Goal: Navigation & Orientation: Find specific page/section

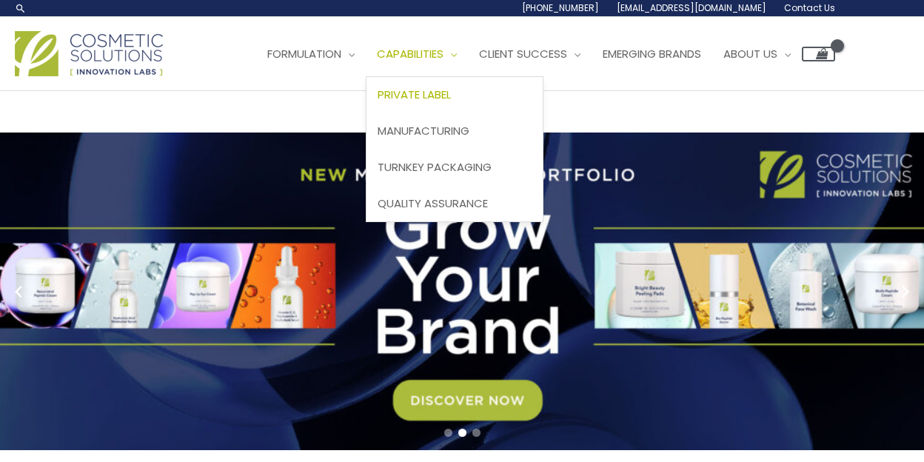
click at [451, 91] on span "Private Label" at bounding box center [414, 95] width 73 height 16
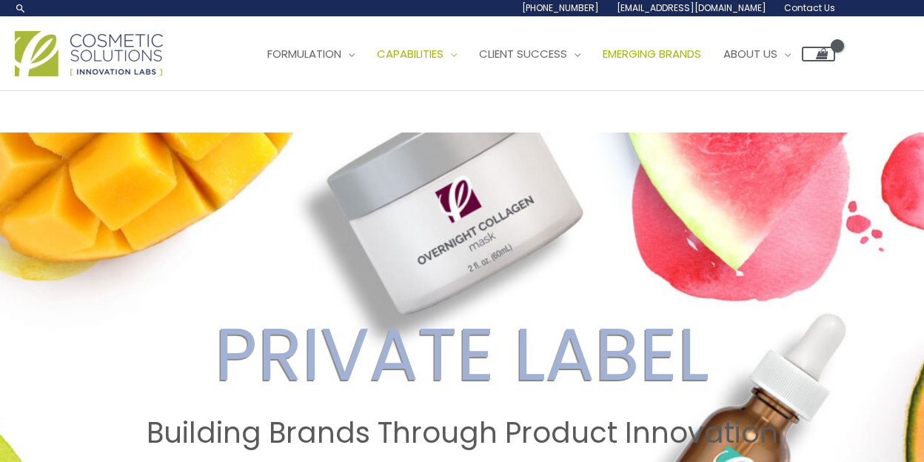
click at [655, 54] on span "Emerging Brands" at bounding box center [652, 54] width 98 height 16
